Goal: Task Accomplishment & Management: Use online tool/utility

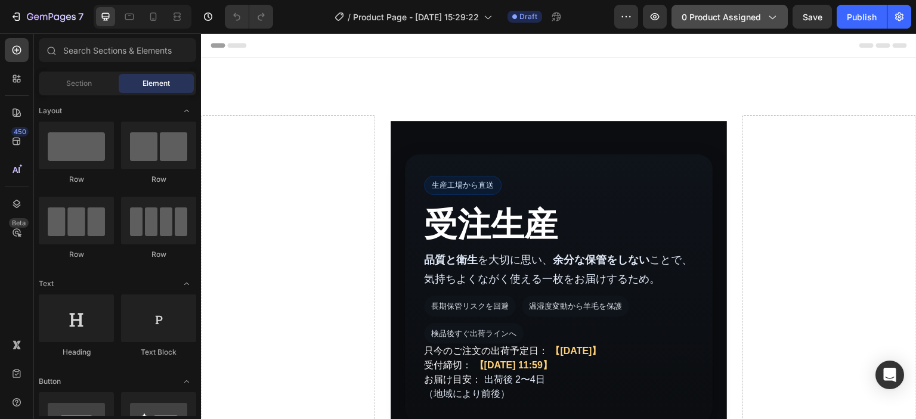
click at [715, 19] on span "0 product assigned" at bounding box center [720, 17] width 79 height 13
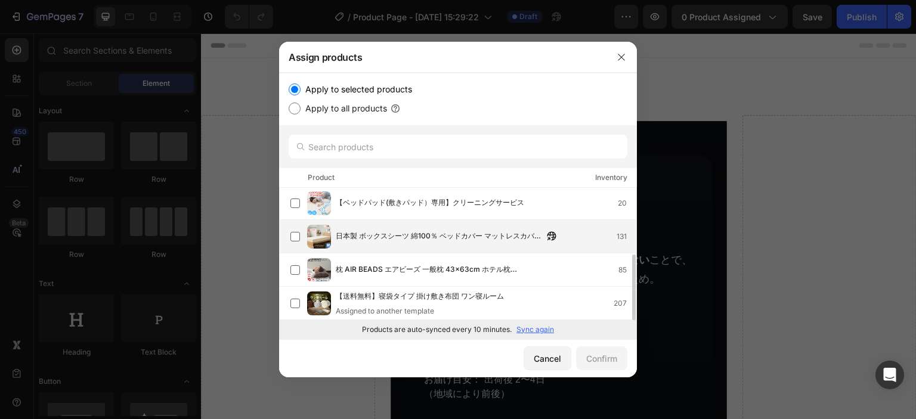
scroll to position [75, 0]
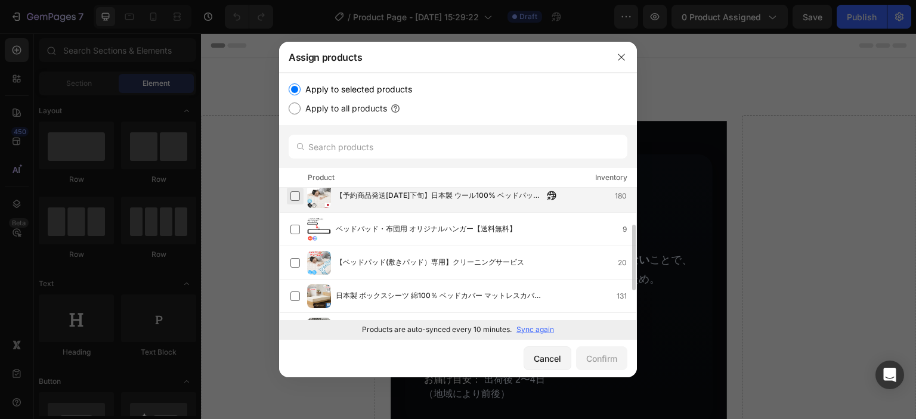
click at [293, 199] on label at bounding box center [295, 196] width 10 height 10
click at [615, 361] on div "Confirm" at bounding box center [601, 358] width 31 height 13
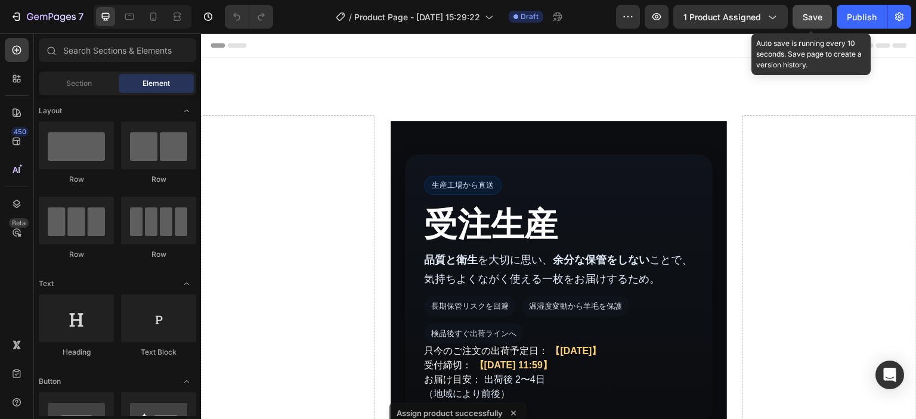
click at [818, 18] on span "Save" at bounding box center [812, 17] width 20 height 10
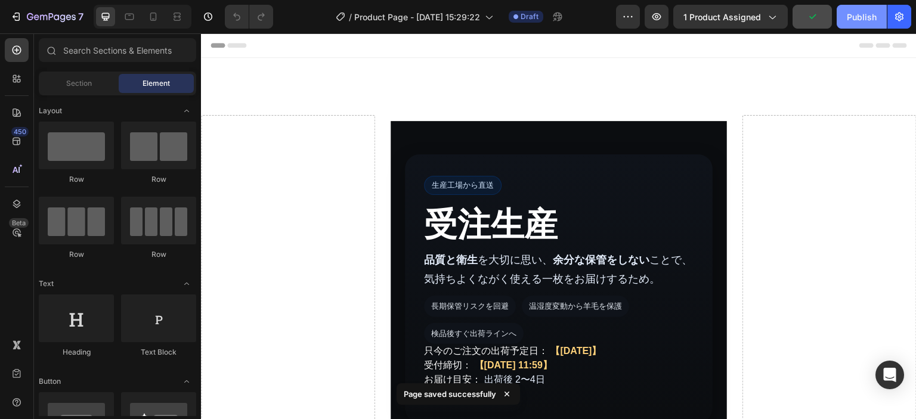
click at [856, 18] on div "Publish" at bounding box center [862, 17] width 30 height 13
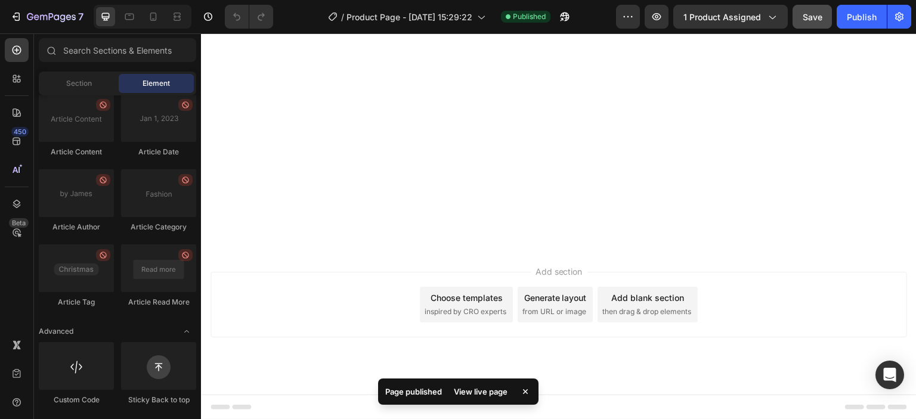
scroll to position [1669, 0]
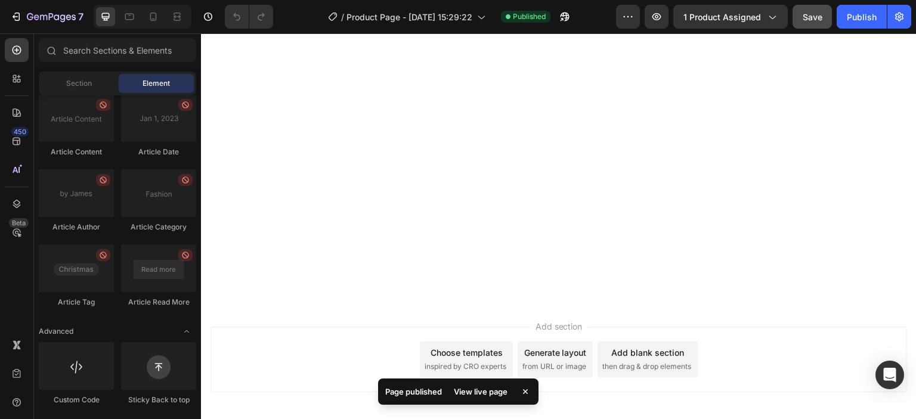
click at [498, 394] on div "View live page" at bounding box center [481, 391] width 68 height 17
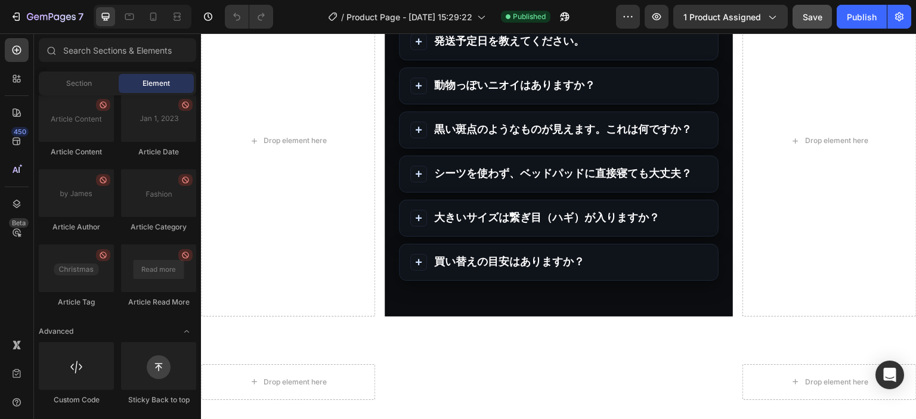
scroll to position [7619, 0]
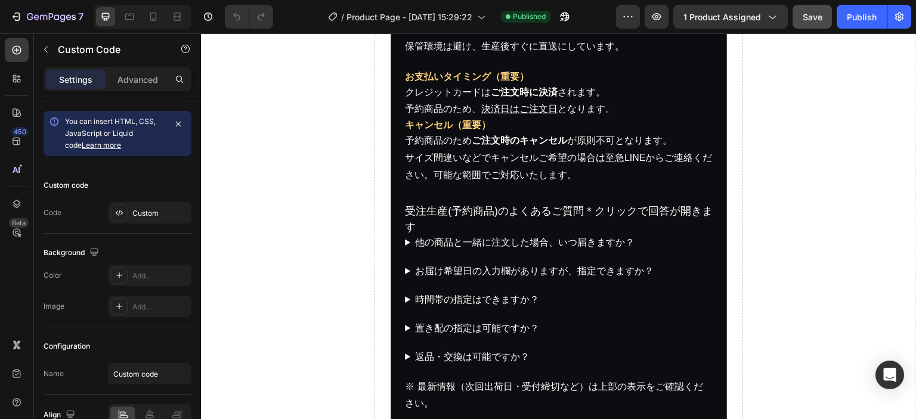
scroll to position [327, 0]
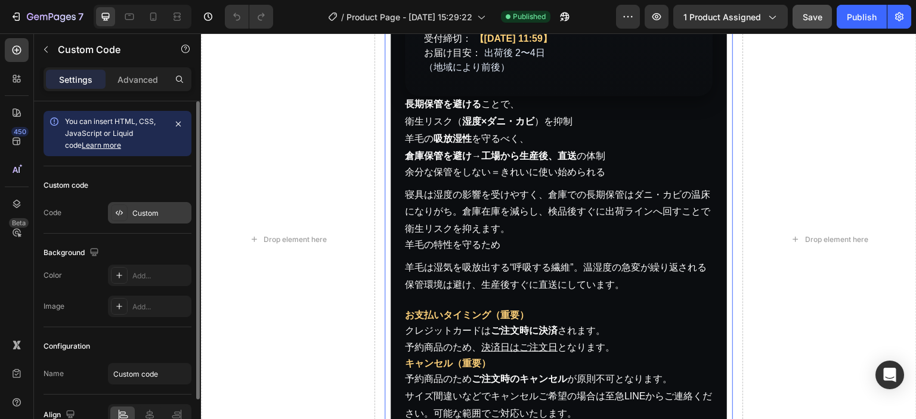
click at [138, 212] on div "Custom" at bounding box center [160, 213] width 56 height 11
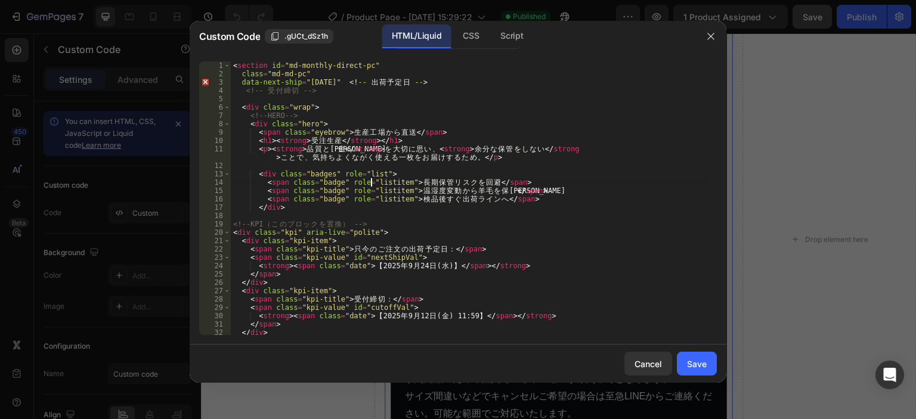
click at [370, 185] on div "< section id = "md-monthly-direct-pc" class = "md-md-pc" data-next-ship = "[DAT…" at bounding box center [469, 206] width 477 height 290
type textarea "</section>"
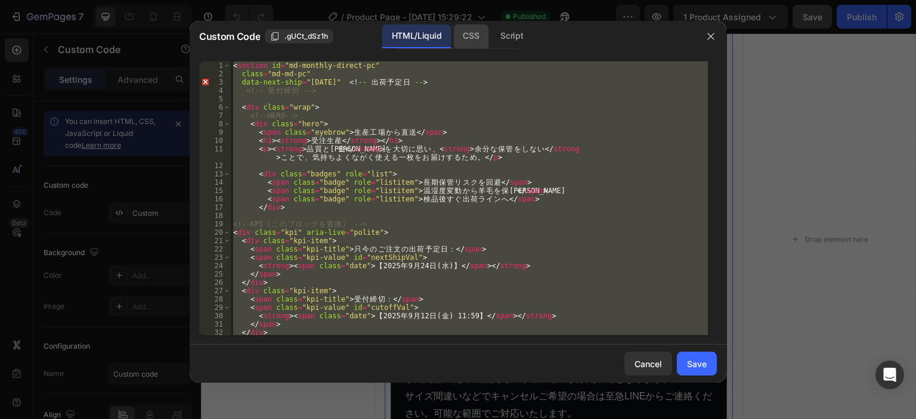
click at [491, 38] on div "CSS" at bounding box center [512, 36] width 42 height 24
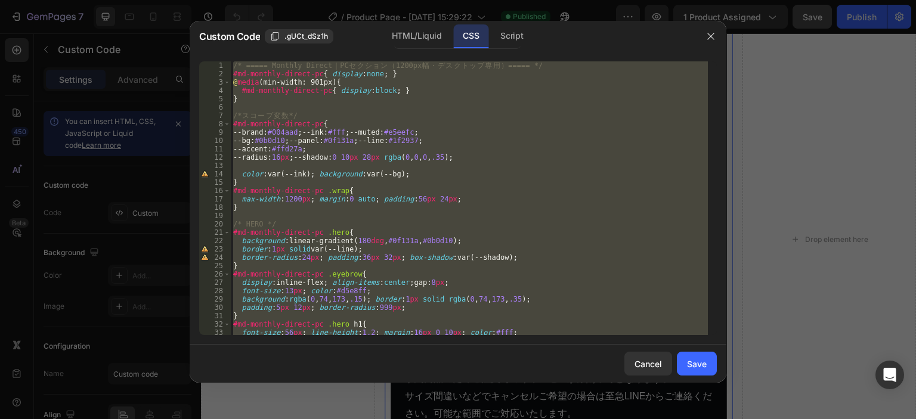
click at [354, 147] on div "/* ===== Monthly Direct ｜ PC セ ク シ ョ ン （ 1200px 幅 ・ デ ス ク ト ッ プ 専 用 ） ===== */ …" at bounding box center [469, 198] width 477 height 274
type textarea "--accent:#ffd27a;"
click at [657, 360] on div "Cancel" at bounding box center [647, 364] width 27 height 13
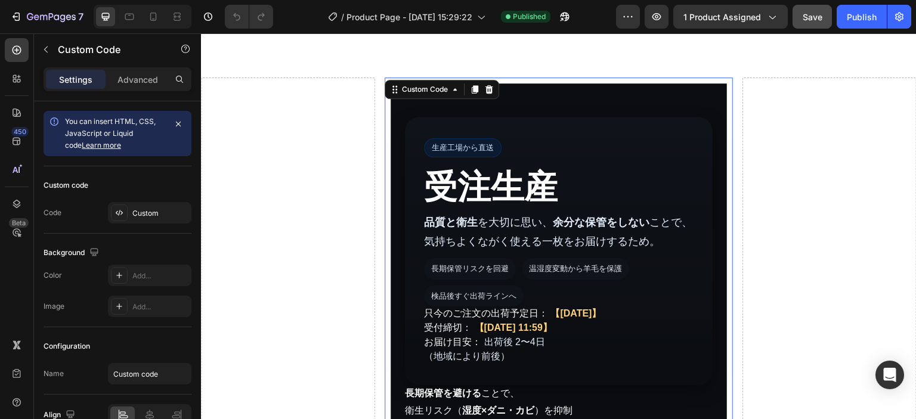
scroll to position [0, 0]
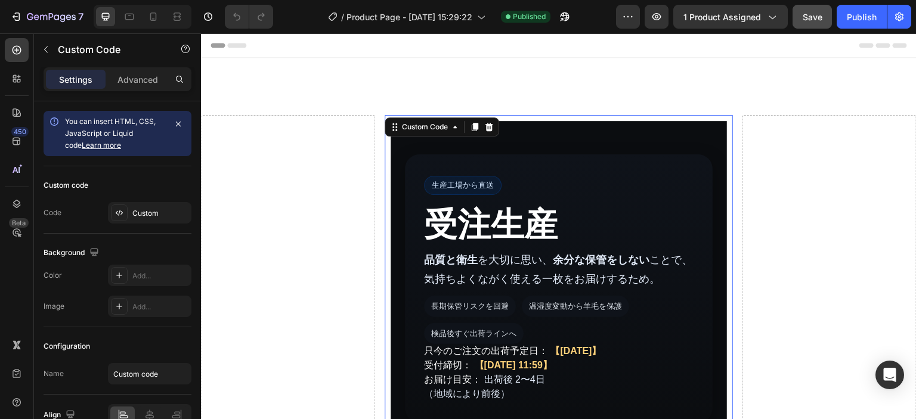
click at [607, 277] on p "品質と衛生 を大切に思い、 余分な保管をしない ことで、気持ちよくながく使える一枚をお届けするため。" at bounding box center [558, 269] width 269 height 39
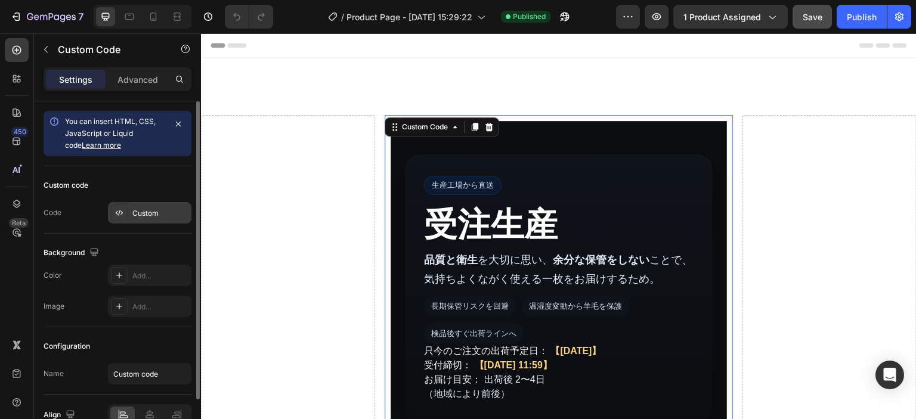
click at [157, 214] on div "Custom" at bounding box center [160, 213] width 56 height 11
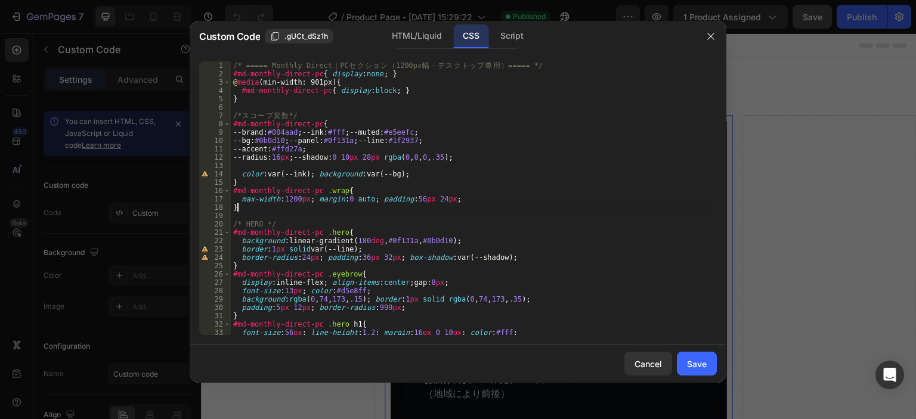
click at [376, 204] on div "/* ===== Monthly Direct ｜ PC セ ク シ ョ ン （ 1200px 幅 ・ デ ス ク ト ッ プ 専 用 ） ===== */ …" at bounding box center [469, 206] width 477 height 290
click at [430, 47] on div "HTML/Liquid" at bounding box center [416, 36] width 69 height 24
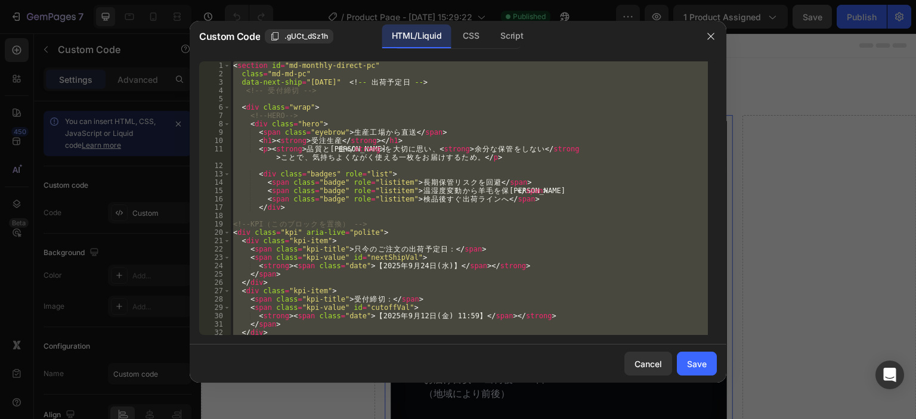
click at [481, 138] on div "< section id = "md-monthly-direct-pc" class = "md-md-pc" data-next-ship = "[DAT…" at bounding box center [469, 198] width 477 height 274
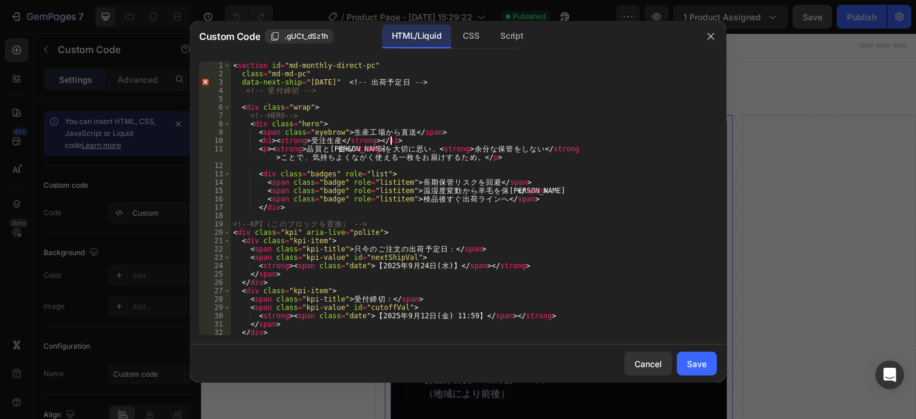
type textarea "</section>"
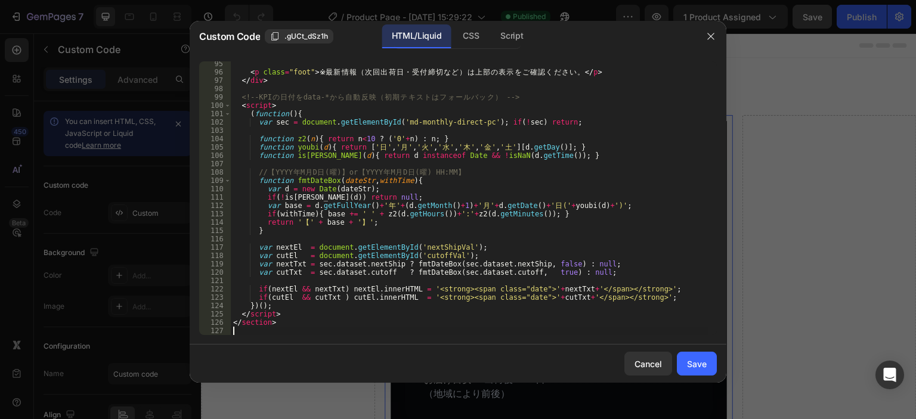
scroll to position [861, 0]
click at [491, 39] on div "CSS" at bounding box center [512, 36] width 42 height 24
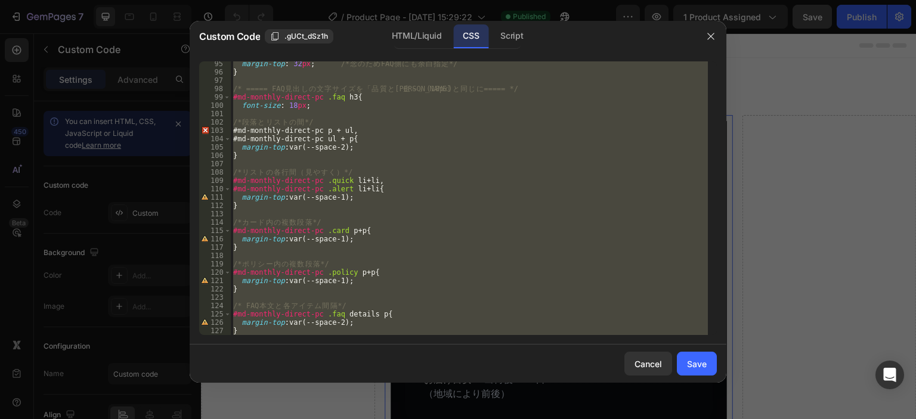
click at [518, 145] on div "margin-top : 32 px ; /* 念 の た め FAQ 側 に も 余 白 [PERSON_NAME] */ } /* ===== FAQ 見…" at bounding box center [469, 198] width 477 height 274
type textarea "margin-top: var(--space-2);"
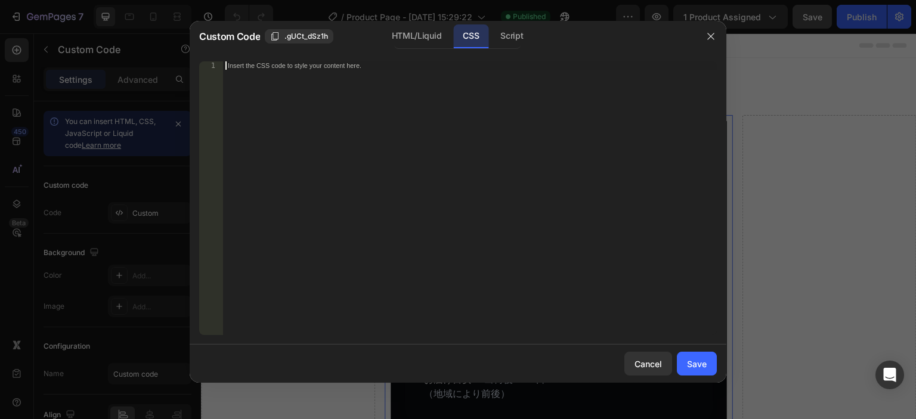
scroll to position [727, 0]
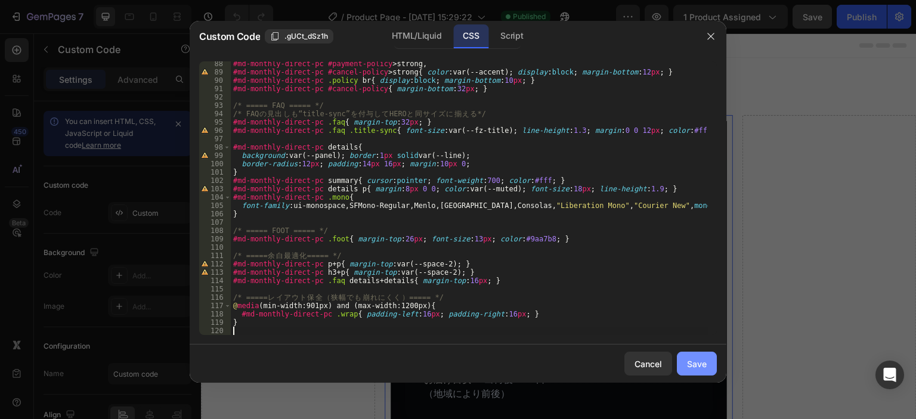
click at [695, 360] on div "Save" at bounding box center [697, 364] width 20 height 13
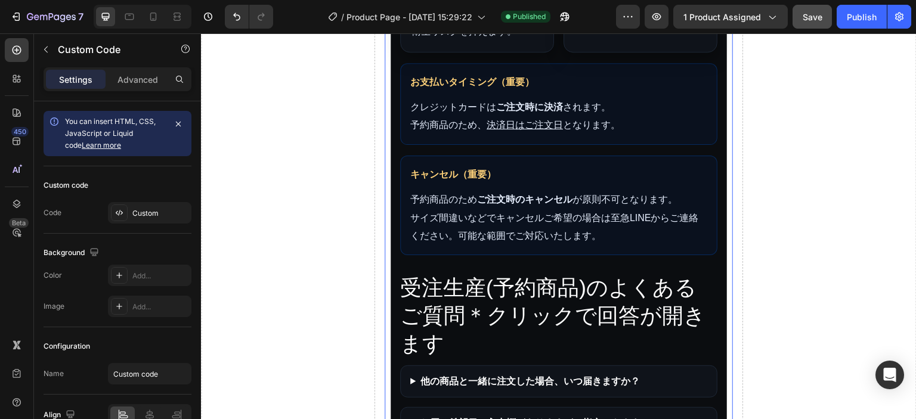
scroll to position [1014, 0]
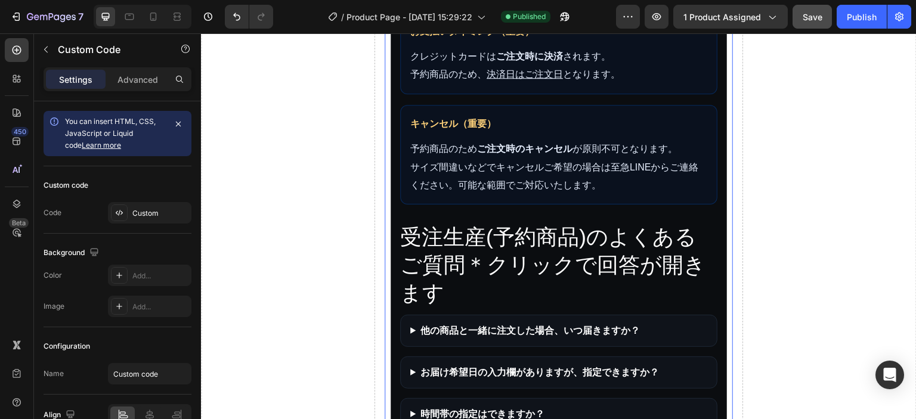
click at [624, 324] on summary "他の商品と一緒に注文した場合、いつ届きますか？" at bounding box center [558, 331] width 297 height 14
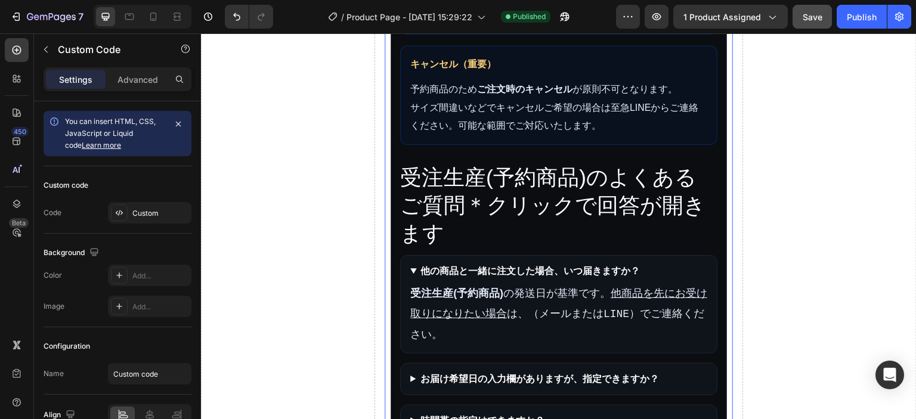
click at [582, 372] on summary "お届け希望日の入力欄がありますが、指定できますか？" at bounding box center [558, 379] width 297 height 14
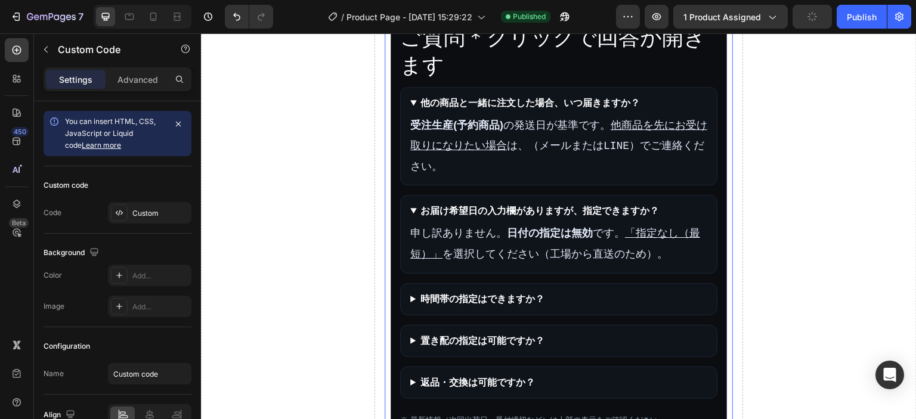
scroll to position [1252, 0]
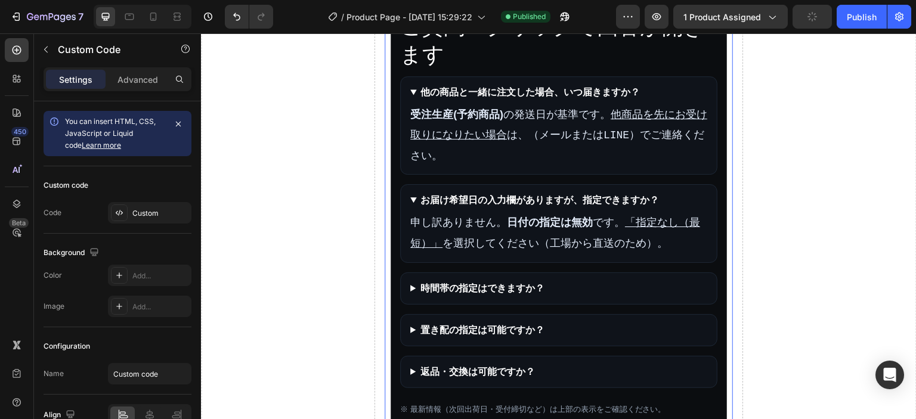
click at [475, 281] on summary "時間帯の指定はできますか？" at bounding box center [558, 288] width 297 height 14
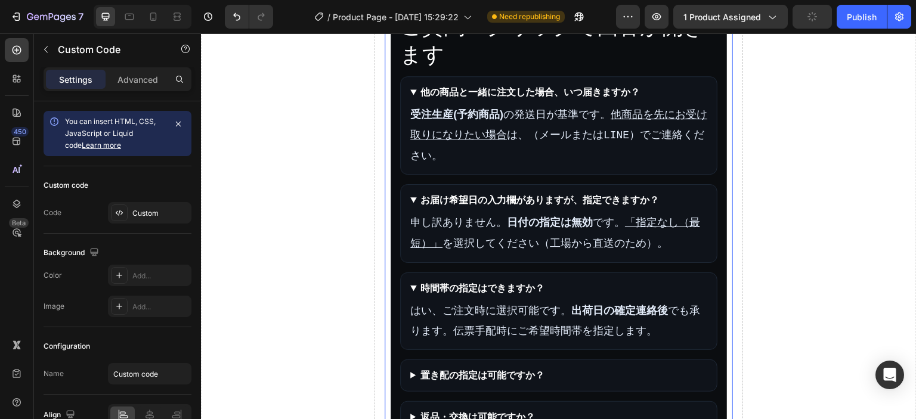
click at [486, 368] on summary "置き配の指定は可能ですか？" at bounding box center [558, 375] width 297 height 14
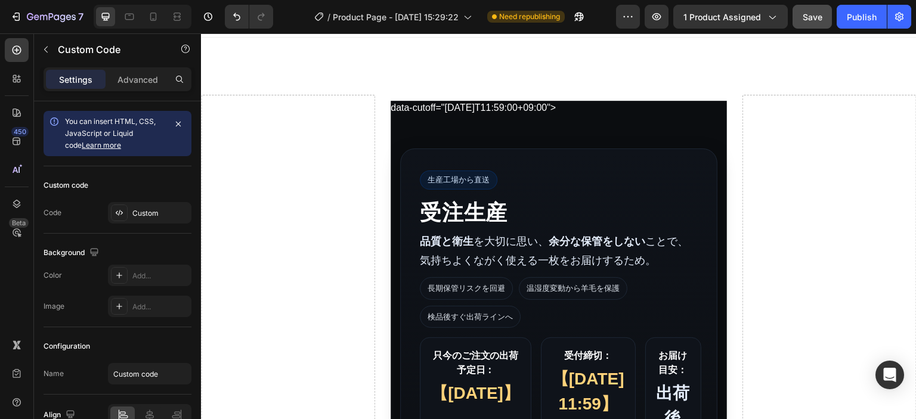
scroll to position [0, 0]
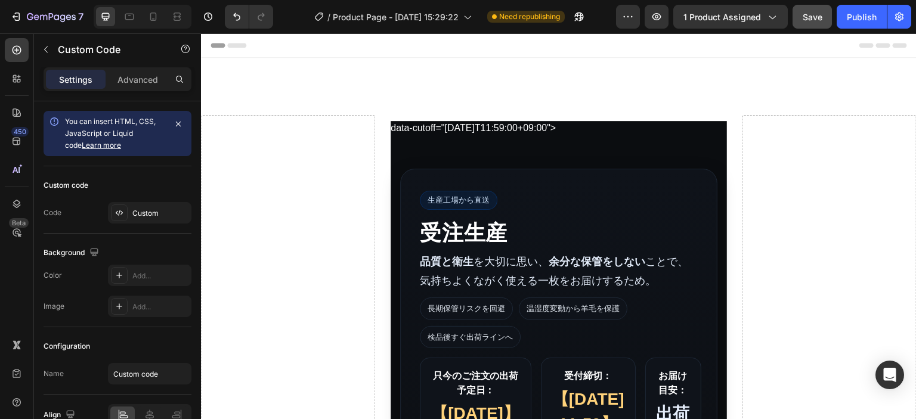
click at [593, 222] on h1 "受注生産" at bounding box center [559, 232] width 278 height 27
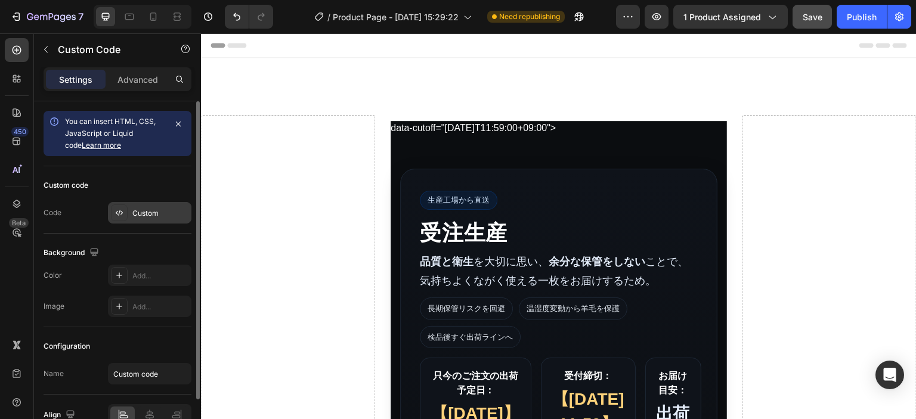
click at [151, 209] on div "Custom" at bounding box center [160, 213] width 56 height 11
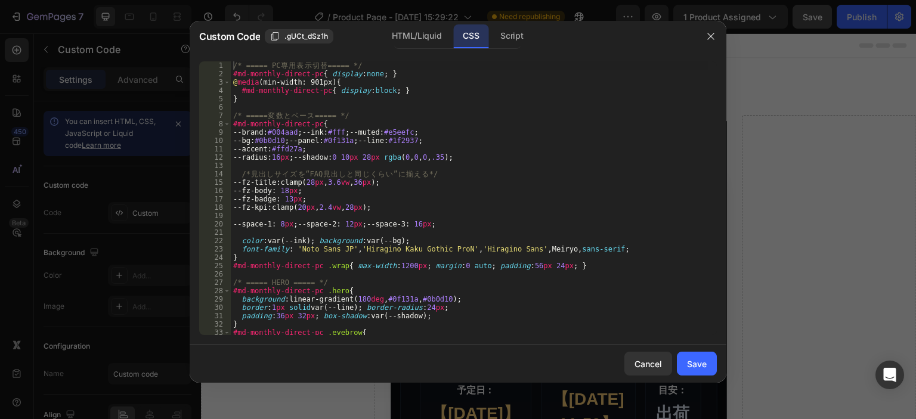
click at [469, 196] on div "/* ===== PC 専 用 表 示 切 替 ===== */ #md-monthly-direct-pc { display : none ; } @ m…" at bounding box center [469, 206] width 477 height 290
click at [429, 43] on div "HTML/Liquid" at bounding box center [416, 36] width 69 height 24
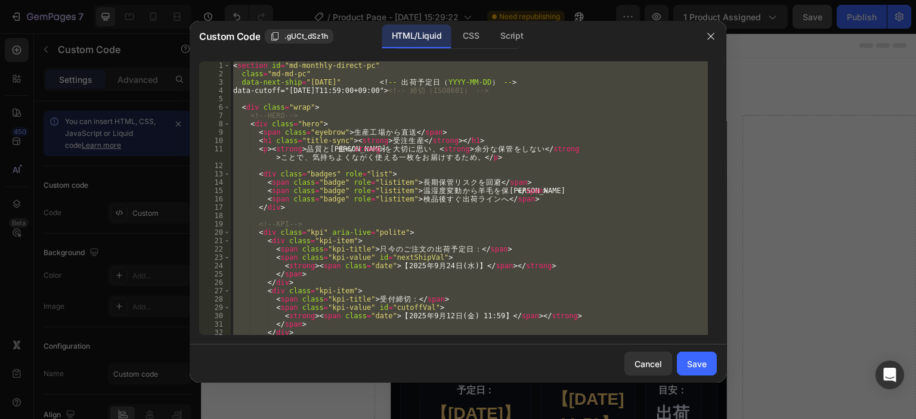
click at [482, 176] on div "< section id = "md-monthly-direct-pc" class = "md-md-pc" data-next-ship = "[DAT…" at bounding box center [469, 198] width 477 height 274
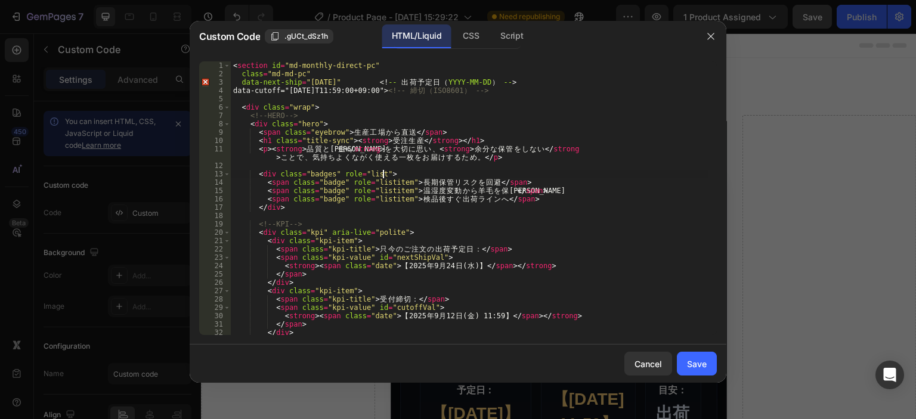
type textarea "</section>"
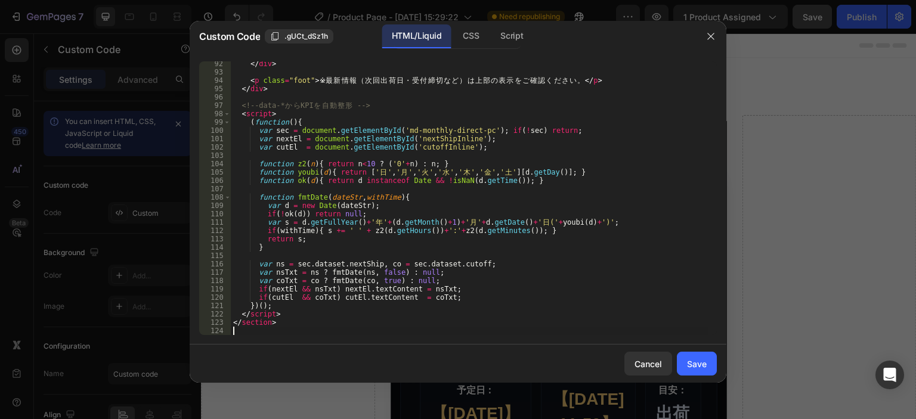
scroll to position [836, 0]
click at [491, 28] on div "CSS" at bounding box center [512, 36] width 42 height 24
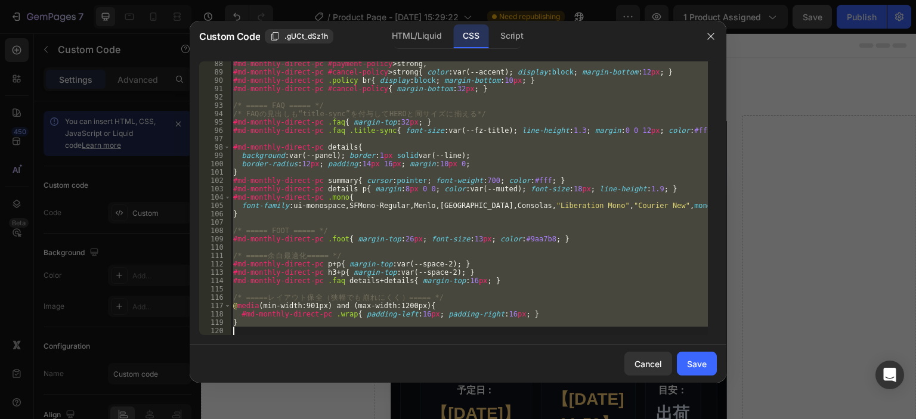
click at [475, 122] on div "#md-monthly-direct-pc #payment-policy > strong , #md-monthly-direct-pc #cancel-…" at bounding box center [469, 198] width 477 height 274
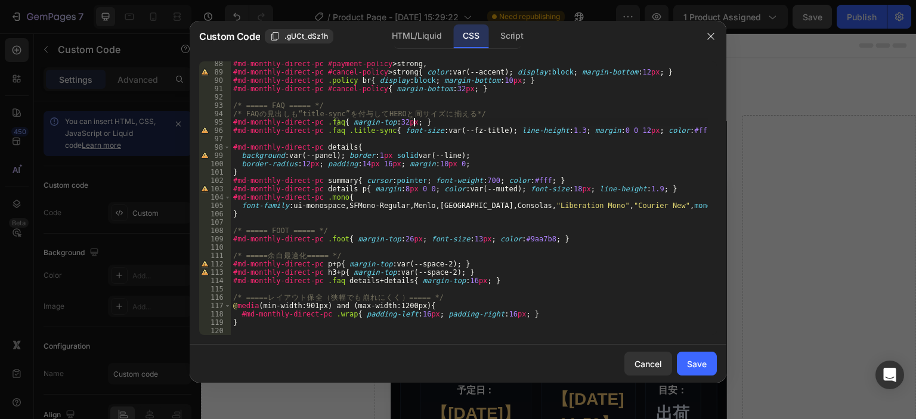
type textarea "}"
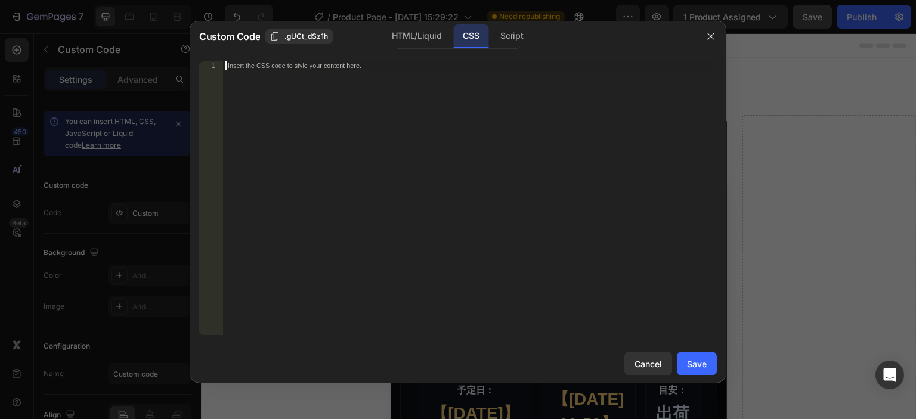
scroll to position [619, 0]
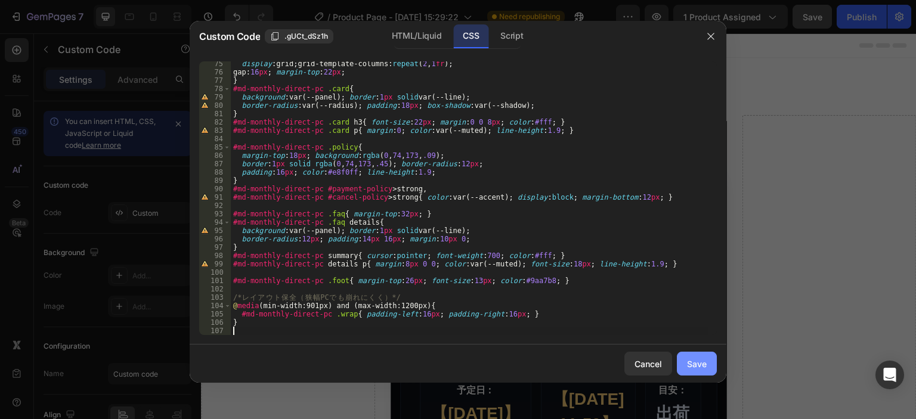
click at [685, 360] on button "Save" at bounding box center [697, 364] width 40 height 24
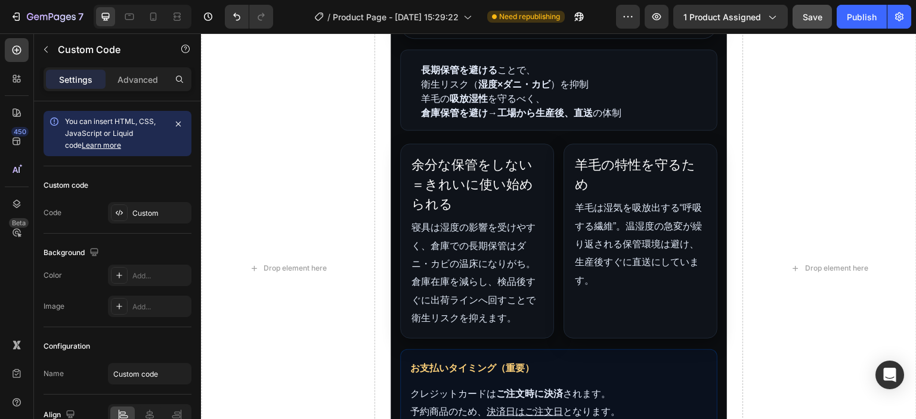
scroll to position [596, 0]
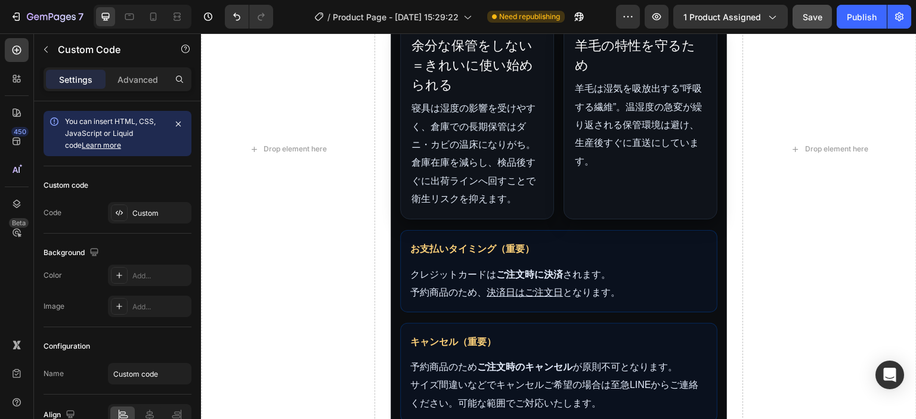
click at [493, 168] on p "寝具は湿度の影響を受けやすく、倉庫での長期保管はダニ・カビの温床になりがち。倉庫在庫を減らし、検品後すぐに出荷ラインへ回すことで衛生リスクを抑えます。" at bounding box center [476, 154] width 131 height 109
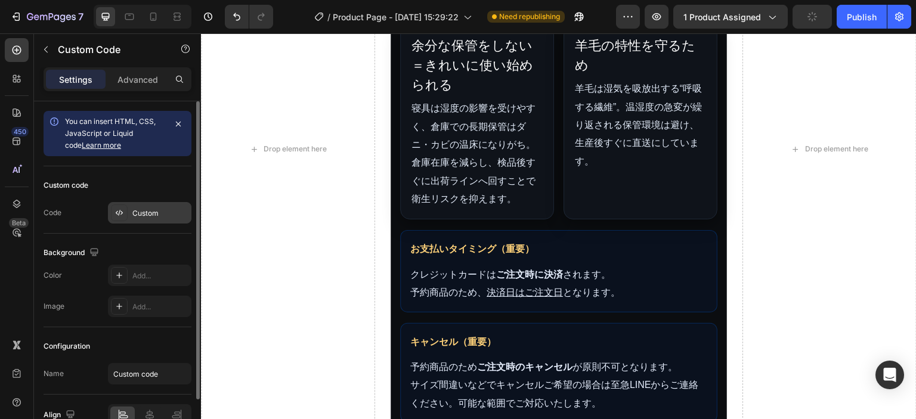
click at [148, 213] on div "Custom" at bounding box center [160, 213] width 56 height 11
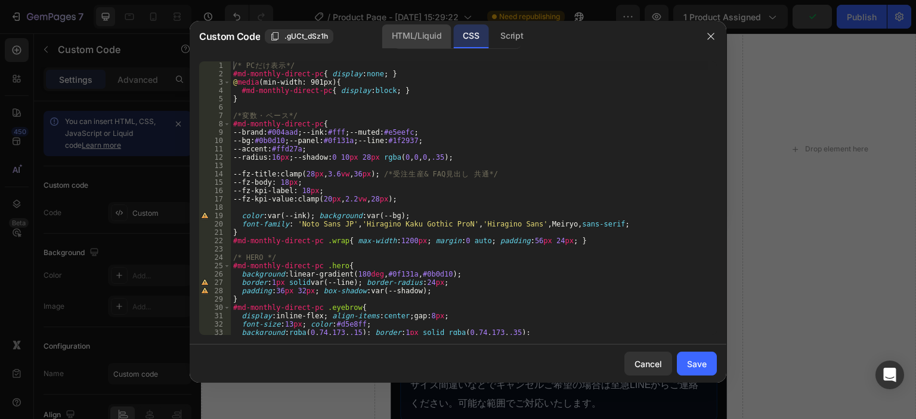
click at [404, 47] on div "HTML/Liquid" at bounding box center [416, 36] width 69 height 24
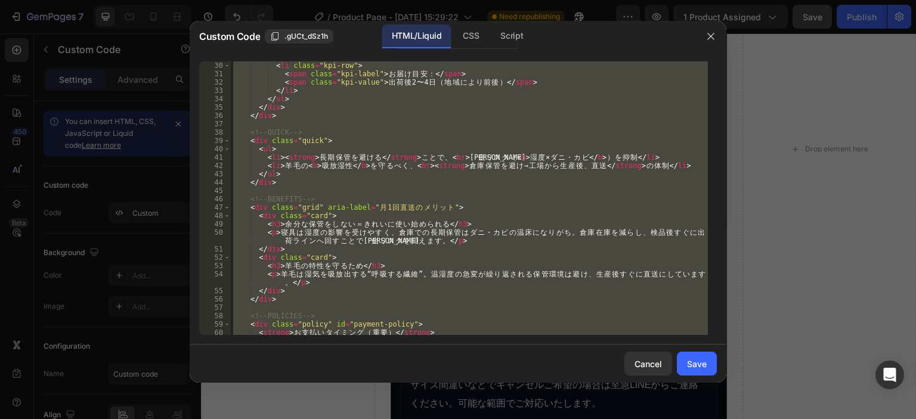
scroll to position [250, 0]
click at [358, 225] on div "< li class = "kpi-row" > < span class = "kpi-label" > お 届 け 目 安 ： </ span > < s…" at bounding box center [469, 198] width 477 height 274
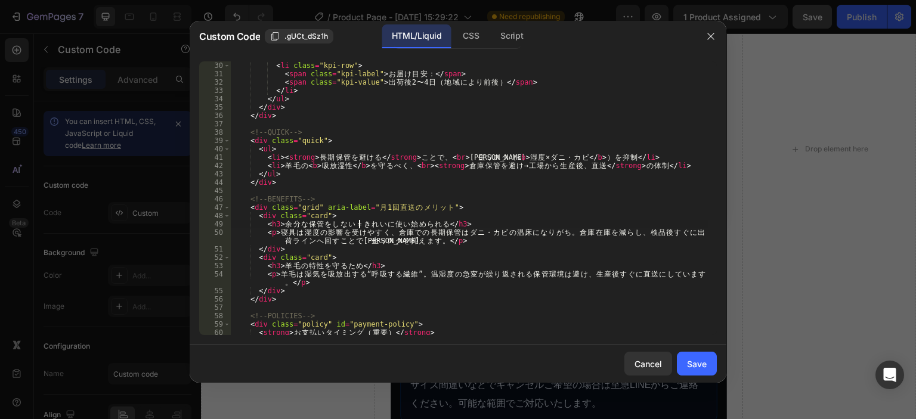
type textarea "<h3>余分な保管をしないきれいに使い始められる</h3>"
click at [699, 373] on button "Save" at bounding box center [697, 364] width 40 height 24
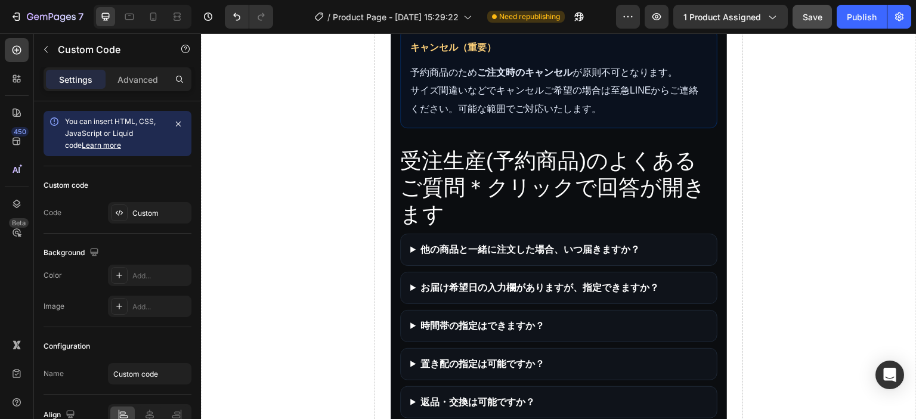
scroll to position [1014, 0]
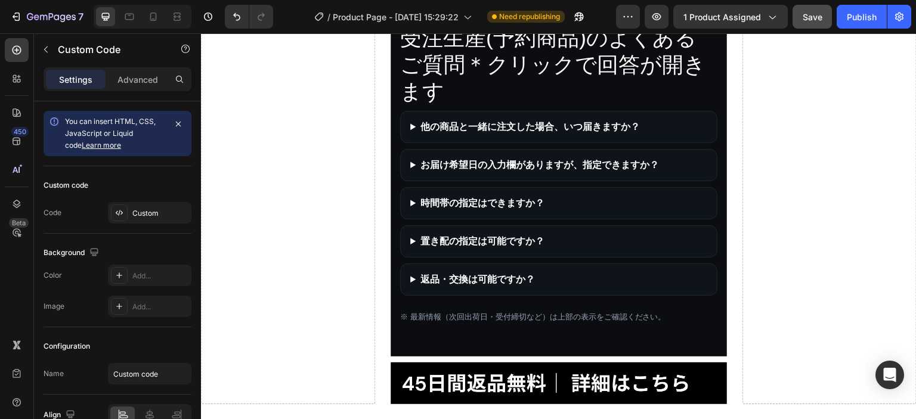
click at [495, 134] on summary "他の商品と一緒に注文した場合、いつ届きますか？" at bounding box center [558, 127] width 297 height 14
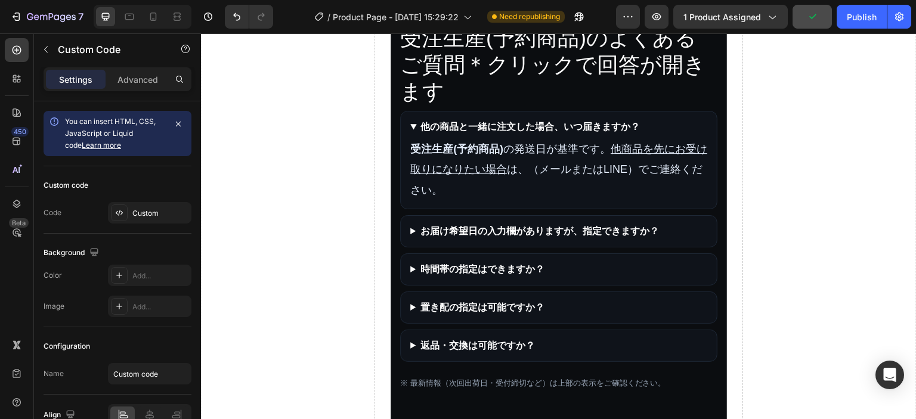
click at [545, 238] on summary "お届け希望日の入力欄がありますが、指定できますか？" at bounding box center [558, 231] width 297 height 14
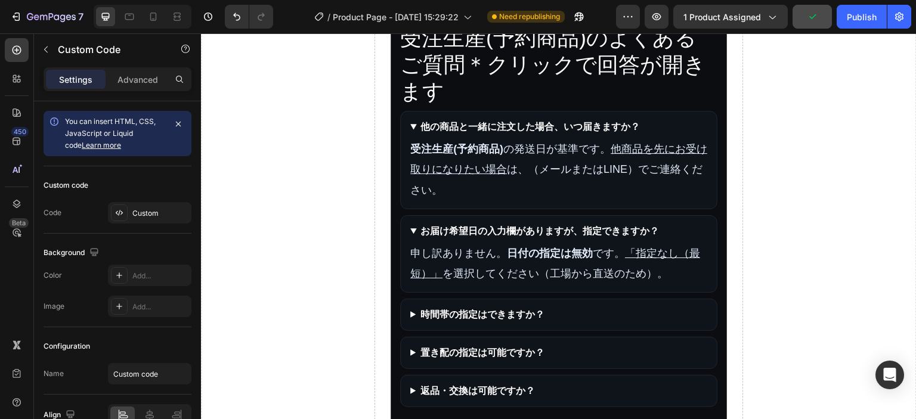
scroll to position [1133, 0]
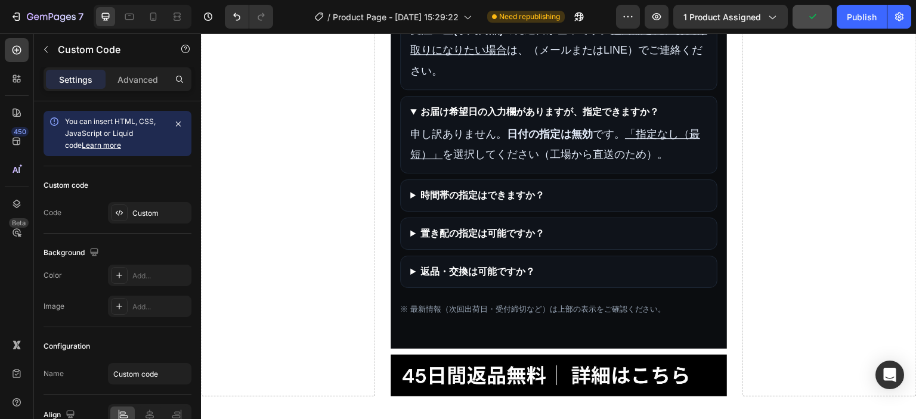
click at [506, 212] on details "時間帯の指定はできますか？ はい、ご注文時に選択可能です。 出荷日の確定連絡後 でも承ります。伝票手配時にご希望時間帯を指定します。" at bounding box center [558, 195] width 317 height 32
click at [506, 203] on summary "時間帯の指定はできますか？" at bounding box center [558, 195] width 297 height 14
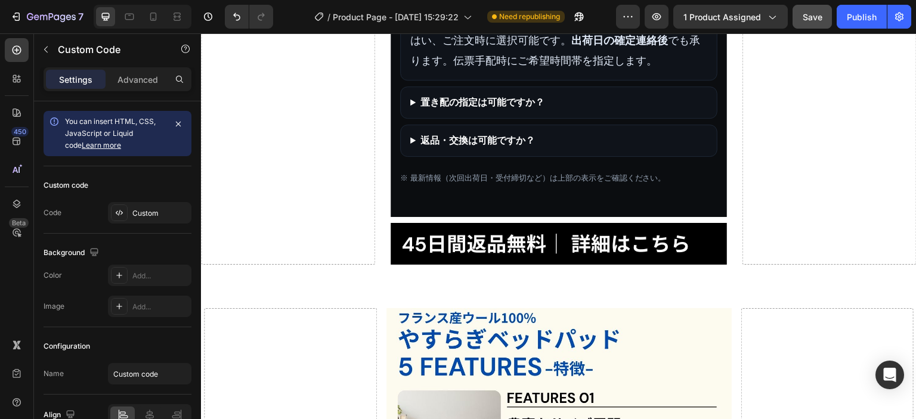
scroll to position [1312, 0]
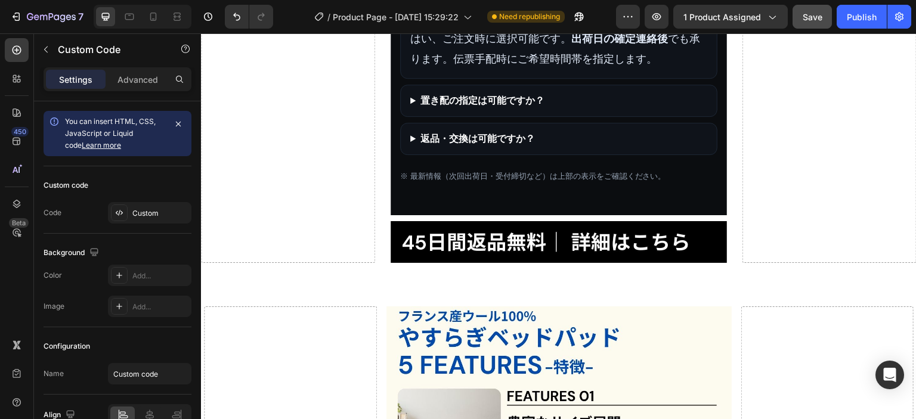
click at [491, 117] on details "置き配の指定は可能ですか？ はい、ご注文時に選択可能です。 出荷日の確定連絡後 でも承ります。" at bounding box center [558, 101] width 317 height 32
click at [497, 108] on summary "置き配の指定は可能ですか？" at bounding box center [558, 101] width 297 height 14
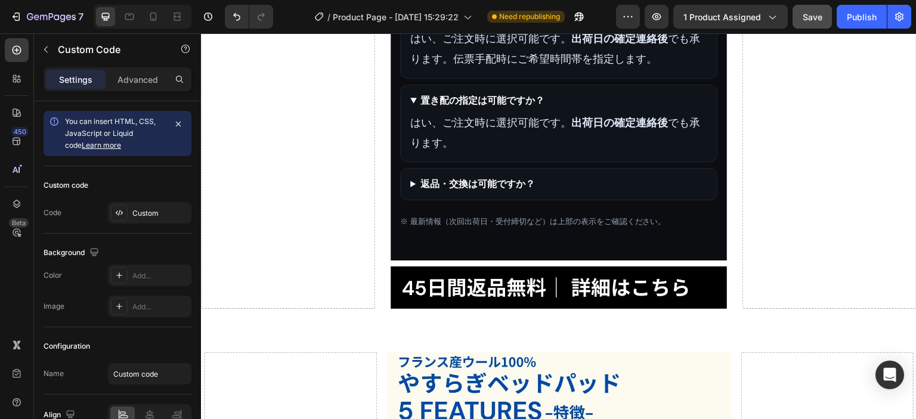
click at [493, 200] on details "返品・交換は可能ですか？ 45日間の返品保証をご用意しています（ 返品ポリシー をご確認ください）。" at bounding box center [558, 184] width 317 height 32
click at [504, 191] on summary "返品・交換は可能ですか？" at bounding box center [558, 184] width 297 height 14
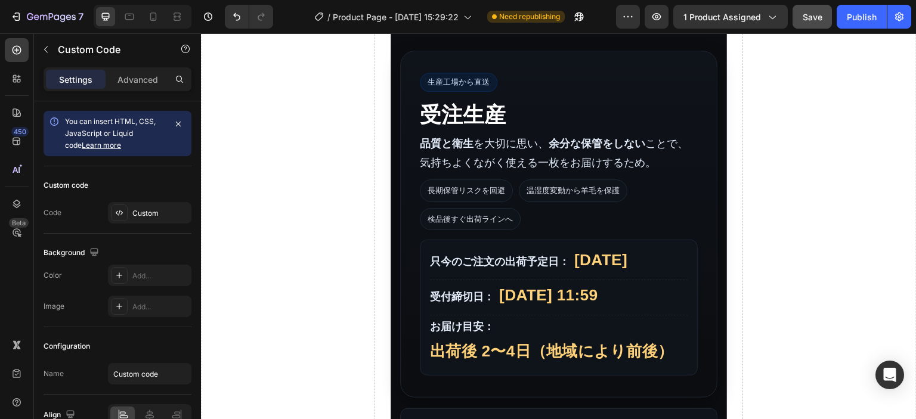
scroll to position [0, 0]
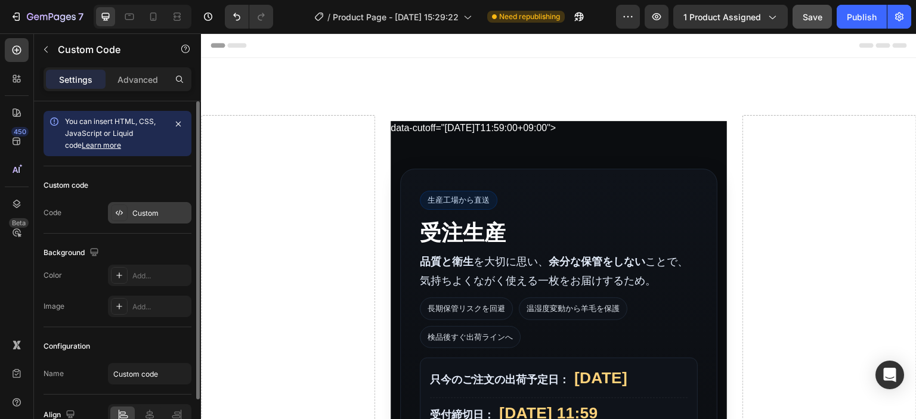
click at [147, 215] on div "Custom" at bounding box center [160, 213] width 56 height 11
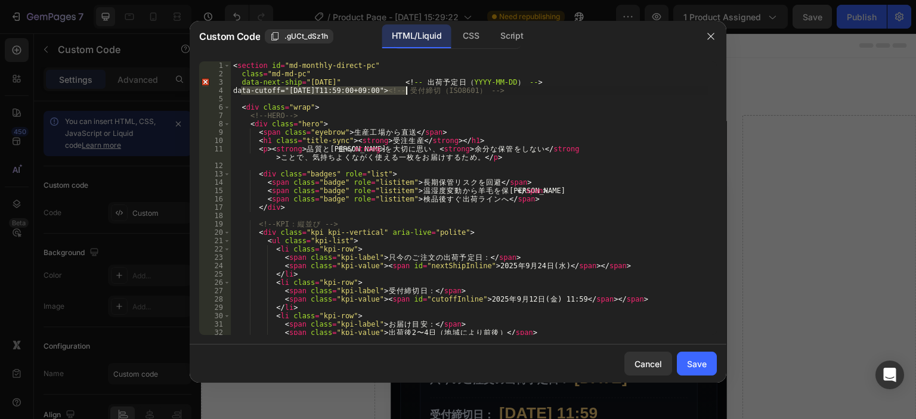
drag, startPoint x: 240, startPoint y: 91, endPoint x: 404, endPoint y: 90, distance: 164.0
click at [404, 90] on div "< section id = "md-monthly-direct-pc" class = "md-md-pc" data-next-ship = "[DAT…" at bounding box center [469, 206] width 477 height 290
type textarea "<!-- 受付締切（ISO8601） -->"
click at [708, 360] on button "Save" at bounding box center [697, 364] width 40 height 24
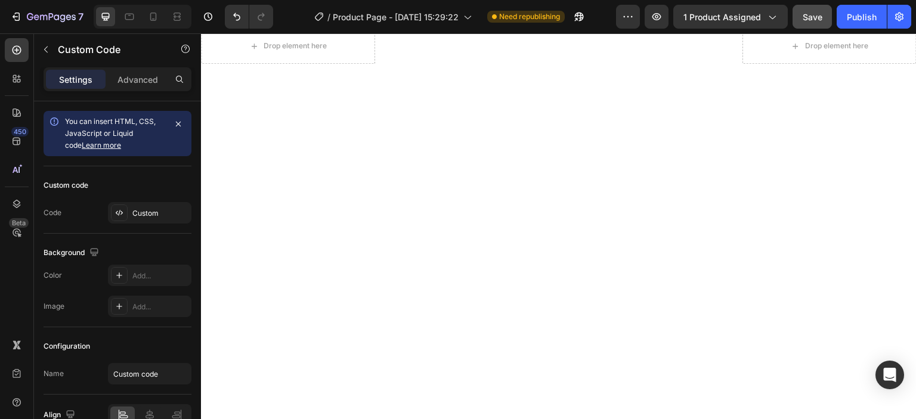
scroll to position [2266, 0]
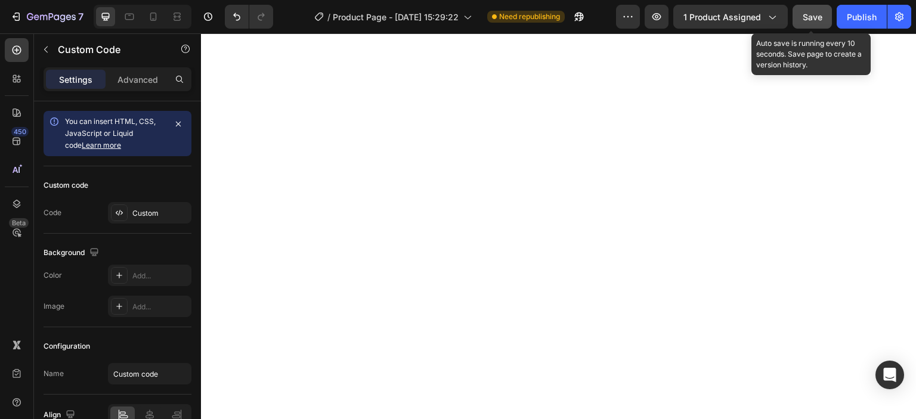
click at [818, 9] on button "Save" at bounding box center [811, 17] width 39 height 24
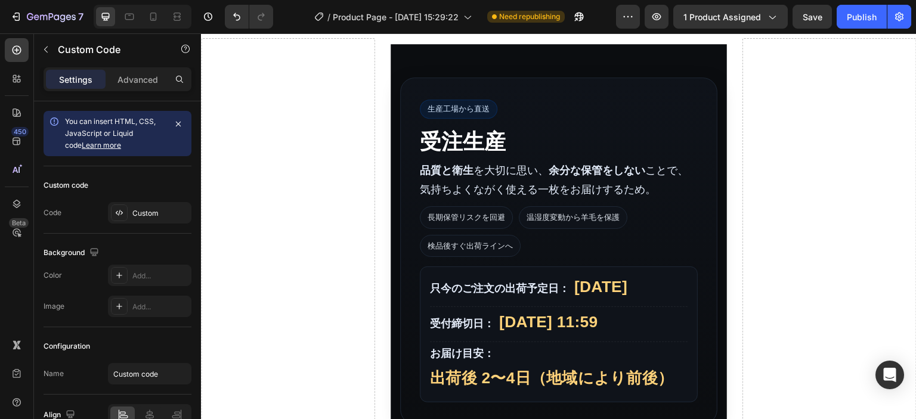
scroll to position [0, 0]
